Goal: Information Seeking & Learning: Learn about a topic

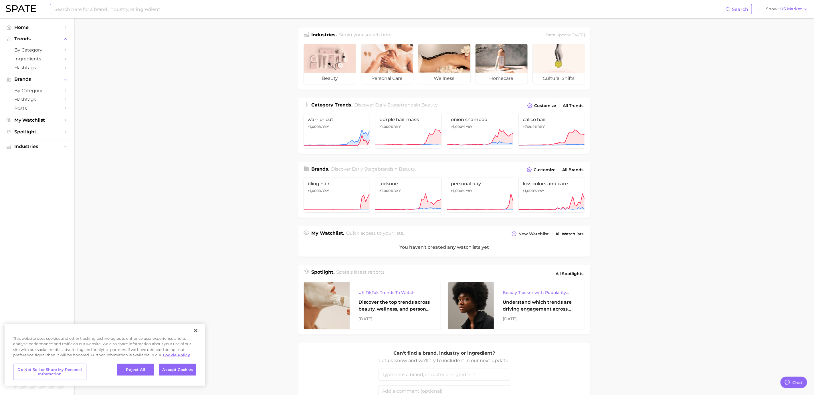
click at [294, 11] on input at bounding box center [390, 9] width 672 height 10
type input "slow aging"
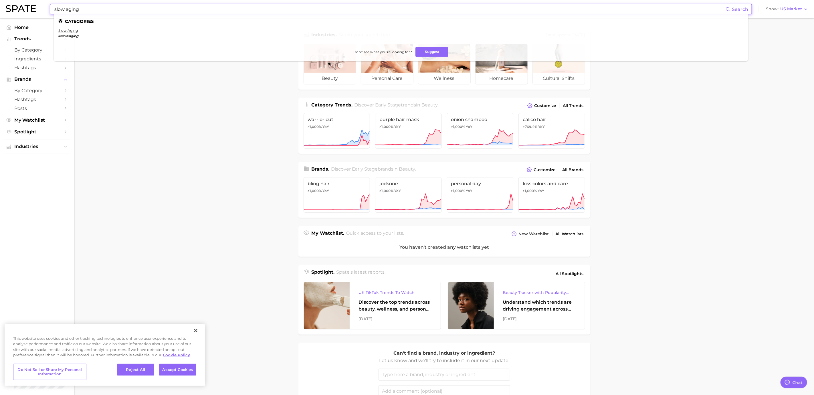
click at [72, 27] on ul "Categories slow aging # slowaging Don't see what you're looking for? Suggest" at bounding box center [401, 37] width 694 height 47
click at [73, 29] on link "slow aging" at bounding box center [67, 30] width 19 height 4
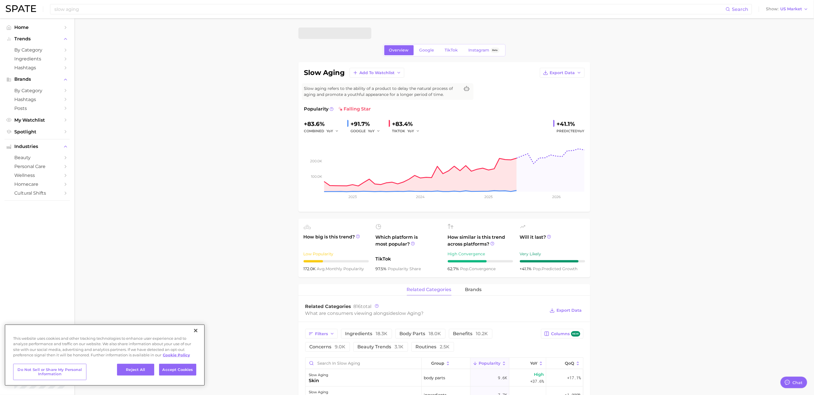
type textarea "x"
click at [422, 46] on link "Google" at bounding box center [427, 50] width 25 height 10
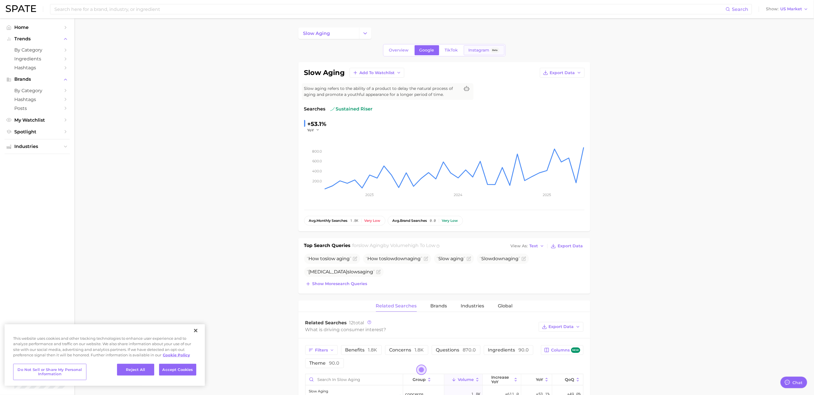
click at [469, 52] on span "Instagram" at bounding box center [479, 50] width 21 height 5
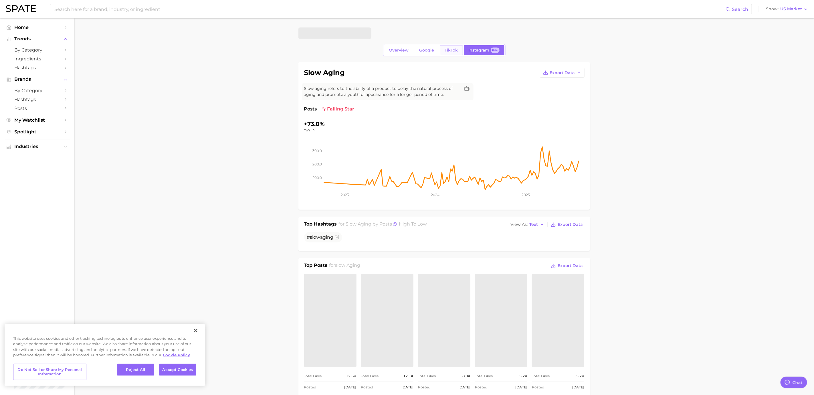
click at [443, 48] on link "TikTok" at bounding box center [451, 50] width 23 height 10
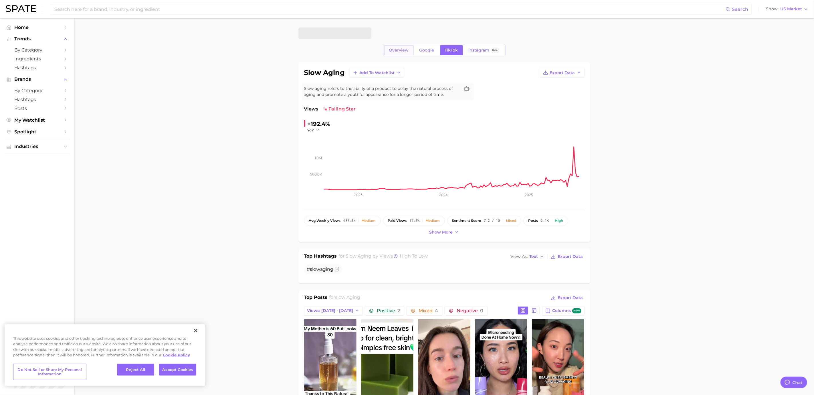
click at [403, 50] on span "Overview" at bounding box center [399, 50] width 20 height 5
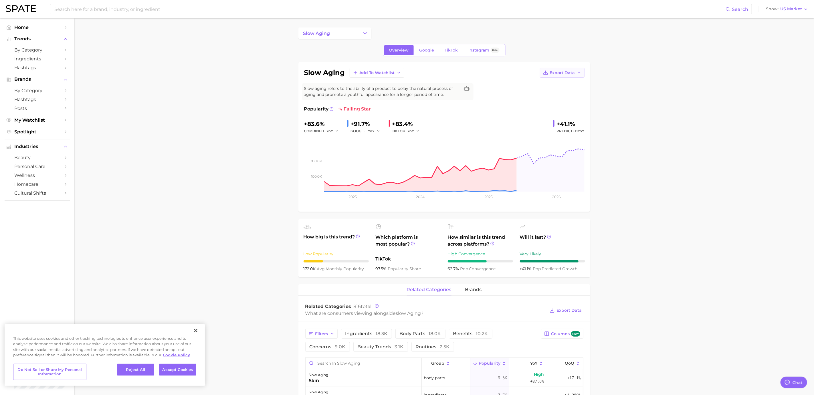
click at [568, 75] on span "Export Data" at bounding box center [562, 72] width 25 height 5
click at [565, 94] on span "Time Series Image" at bounding box center [550, 93] width 38 height 5
drag, startPoint x: 499, startPoint y: 136, endPoint x: 668, endPoint y: 128, distance: 169.3
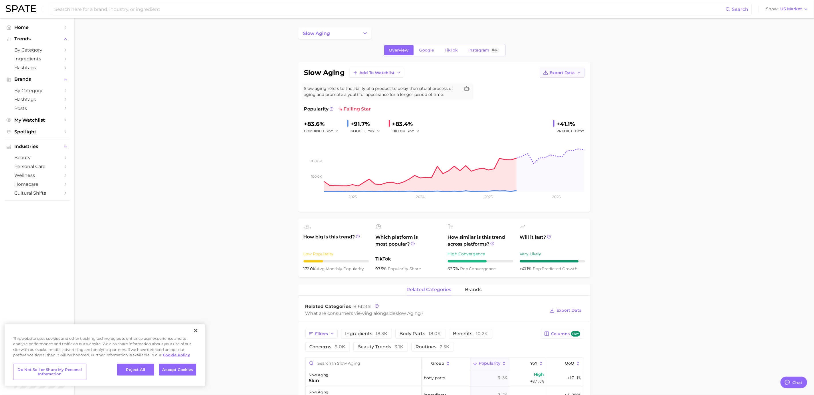
click at [573, 76] on button "Export Data" at bounding box center [562, 73] width 45 height 10
drag, startPoint x: 147, startPoint y: 203, endPoint x: 148, endPoint y: 76, distance: 126.8
